Goal: Check status: Check status

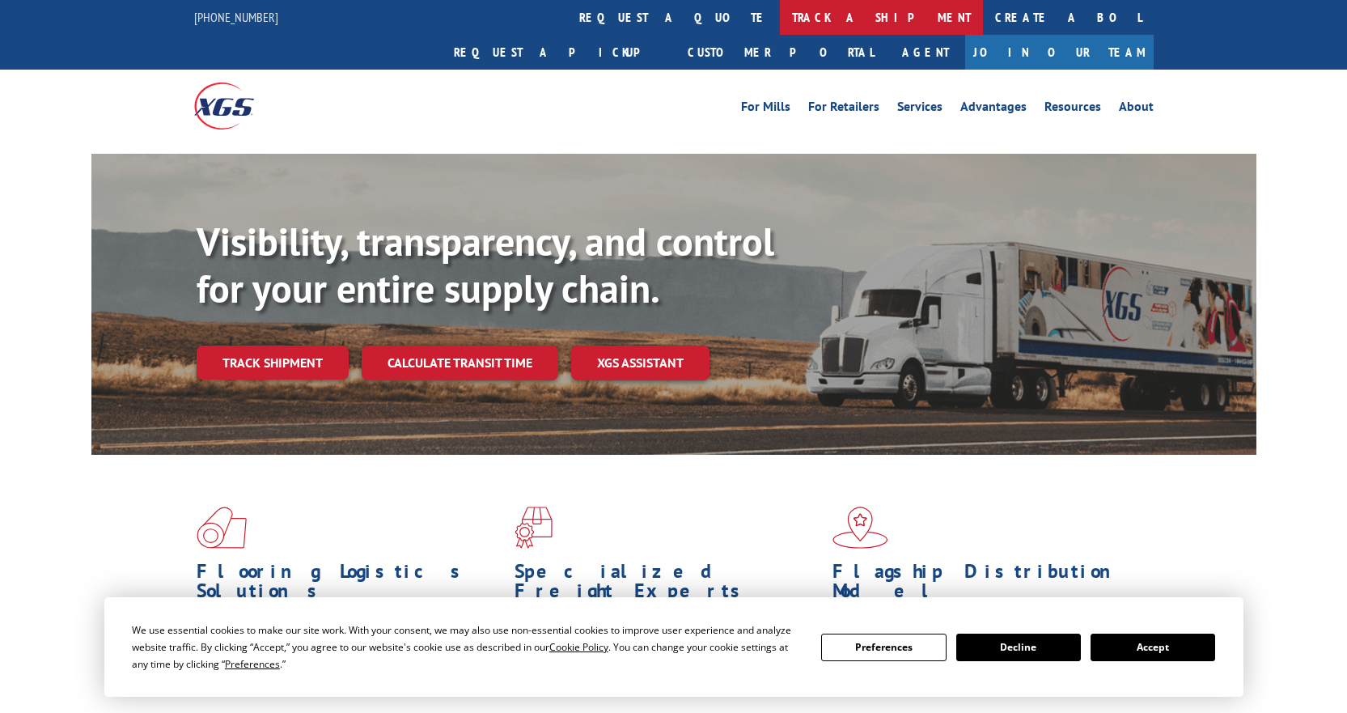
click at [780, 10] on link "track a shipment" at bounding box center [881, 17] width 203 height 35
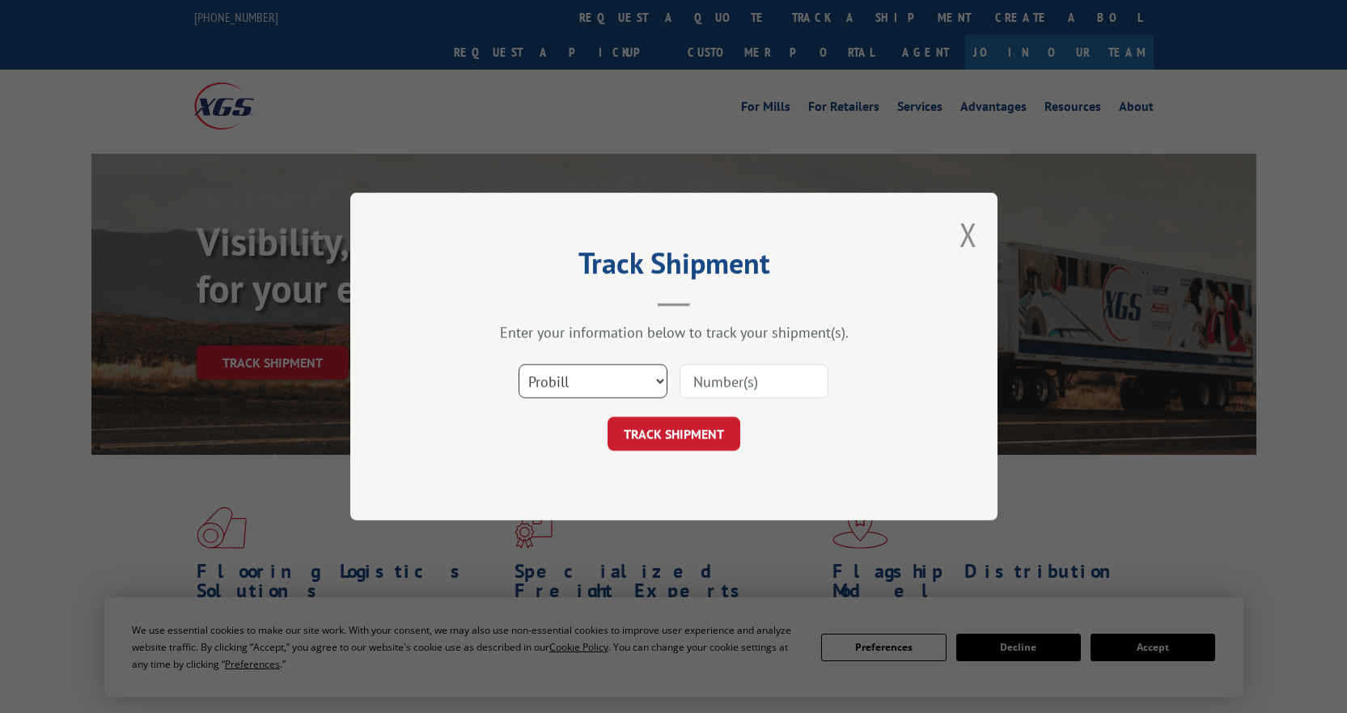
click at [595, 371] on select "Select category... Probill BOL PO" at bounding box center [593, 381] width 149 height 34
select select "bol"
click at [519, 364] on select "Select category... Probill BOL PO" at bounding box center [593, 381] width 149 height 34
click at [734, 390] on input at bounding box center [754, 381] width 149 height 34
paste input "2844638"
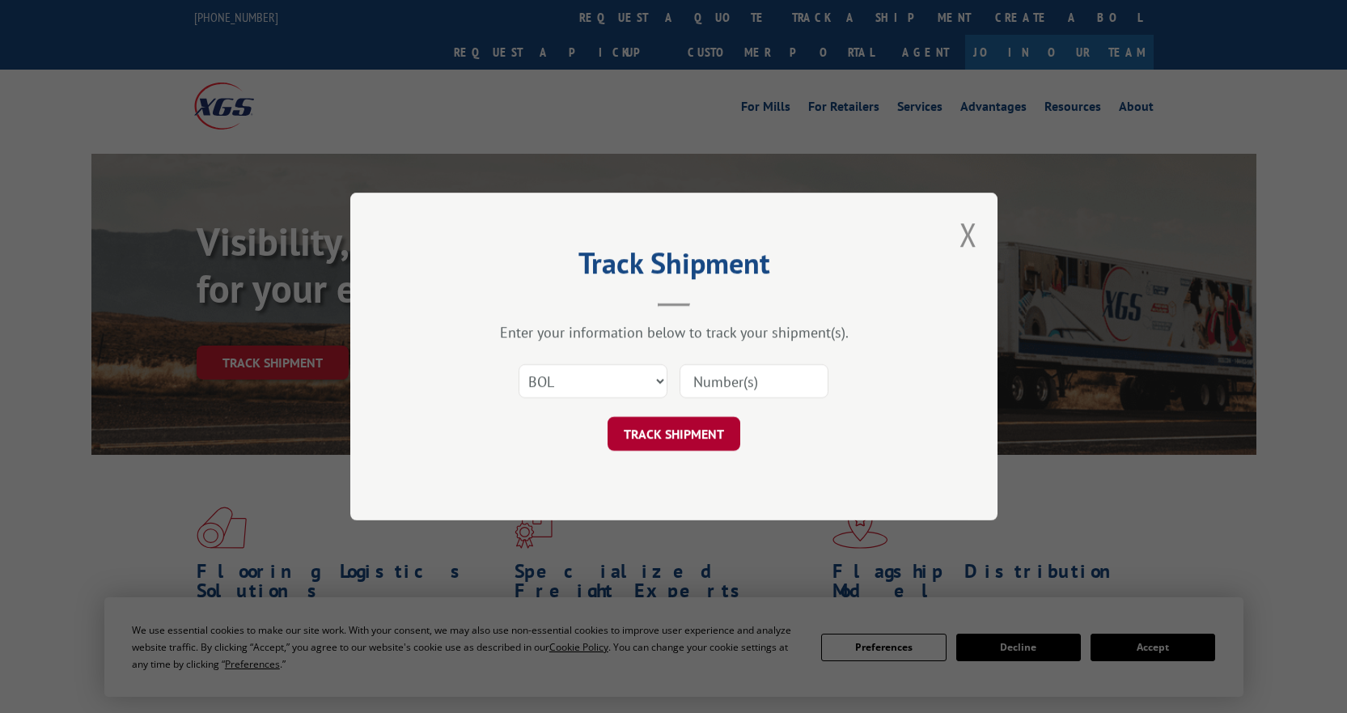
type input "2844638"
click at [706, 431] on button "TRACK SHIPMENT" at bounding box center [674, 434] width 133 height 34
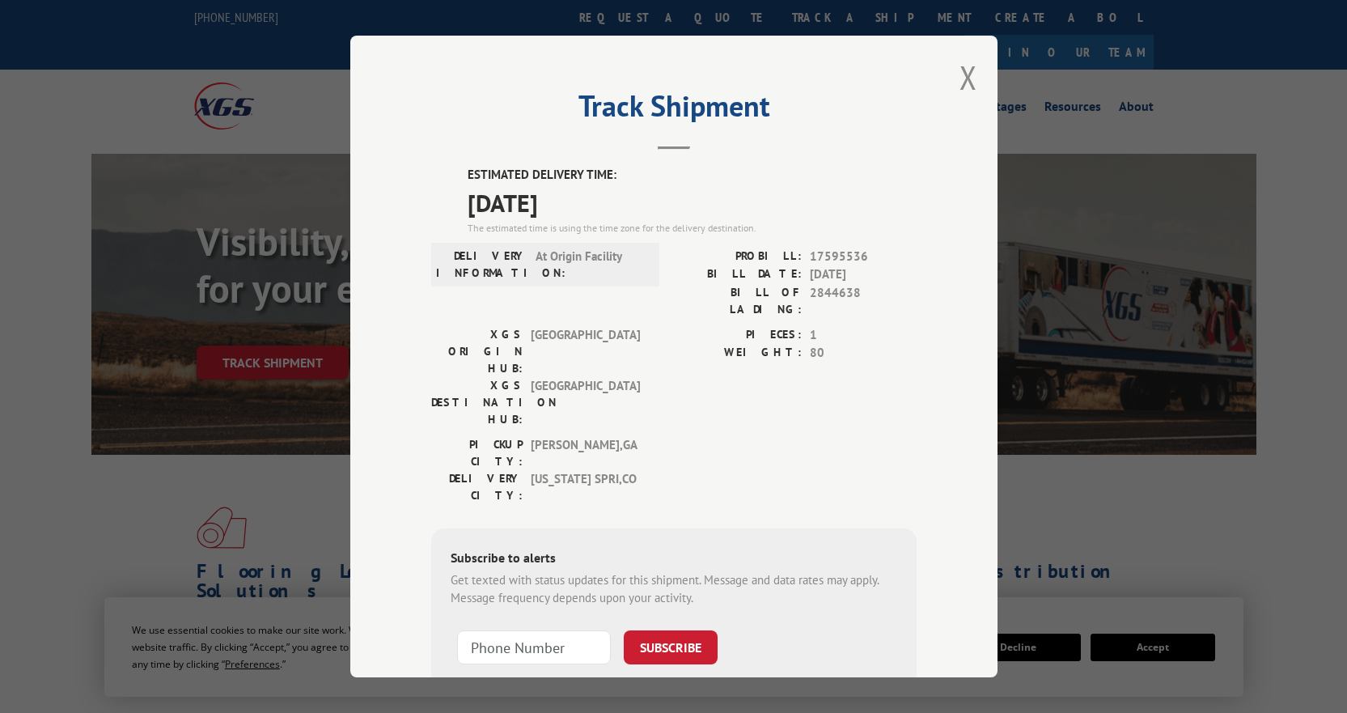
drag, startPoint x: 714, startPoint y: 95, endPoint x: 735, endPoint y: 60, distance: 40.7
click at [716, 95] on h2 "Track Shipment" at bounding box center [673, 110] width 485 height 31
drag, startPoint x: 961, startPoint y: 72, endPoint x: 722, endPoint y: 0, distance: 250.1
click at [961, 73] on button "Close modal" at bounding box center [969, 77] width 18 height 43
